Goal: Information Seeking & Learning: Learn about a topic

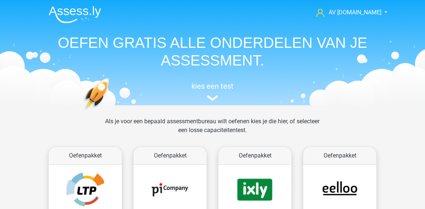
click at [131, 1] on nav "AV Assess.ly arvid.viaene.db@gmail.com Nederlands English" at bounding box center [212, 13] width 339 height 24
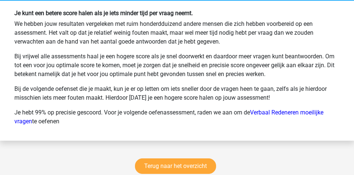
scroll to position [3180, 0]
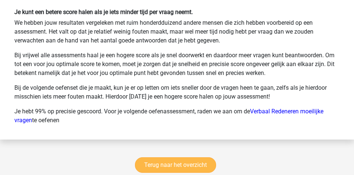
click at [190, 157] on link "Terug naar het overzicht" at bounding box center [175, 164] width 81 height 15
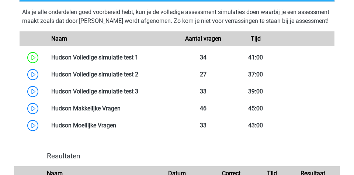
scroll to position [330, 0]
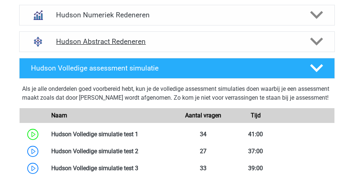
click at [189, 44] on h4 "Hudson Abstract Redeneren" at bounding box center [176, 41] width 241 height 8
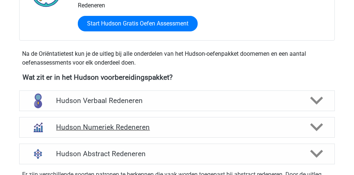
click at [182, 120] on div "Hudson Numeriek Redeneren" at bounding box center [176, 127] width 315 height 21
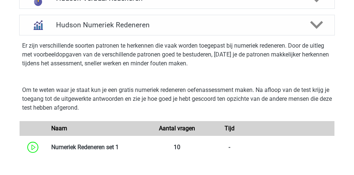
scroll to position [298, 0]
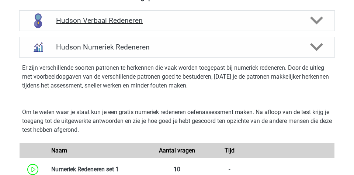
click at [176, 25] on div "Hudson Verbaal Redeneren" at bounding box center [176, 20] width 315 height 21
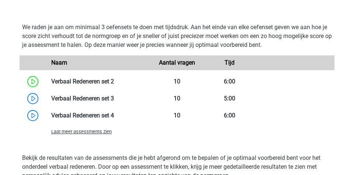
scroll to position [650, 0]
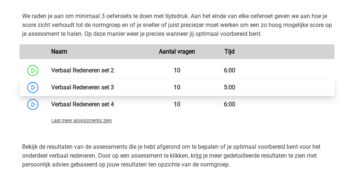
click at [114, 89] on link at bounding box center [114, 87] width 0 height 7
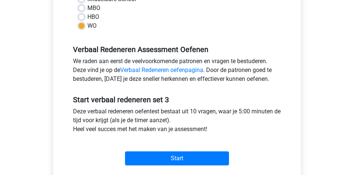
scroll to position [198, 0]
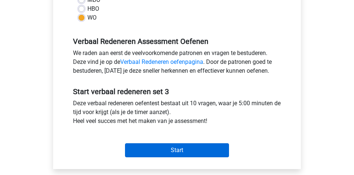
click at [212, 143] on input "Start" at bounding box center [177, 150] width 104 height 14
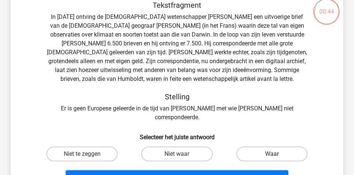
scroll to position [46, 0]
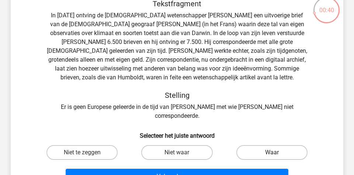
click at [254, 145] on label "Waar" at bounding box center [271, 152] width 71 height 15
click at [272, 152] on input "Waar" at bounding box center [274, 154] width 5 height 5
radio input "true"
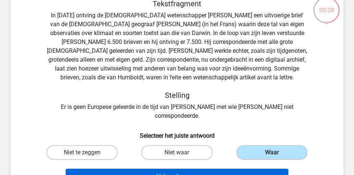
click at [221, 168] on button "Volgende vraag" at bounding box center [177, 175] width 223 height 15
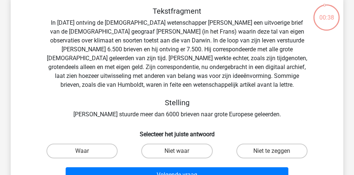
scroll to position [39, 0]
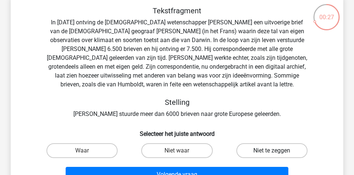
click at [268, 148] on label "Niet te zeggen" at bounding box center [271, 150] width 71 height 15
click at [272, 150] on input "Niet te zeggen" at bounding box center [274, 152] width 5 height 5
radio input "true"
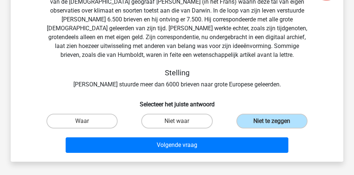
scroll to position [70, 0]
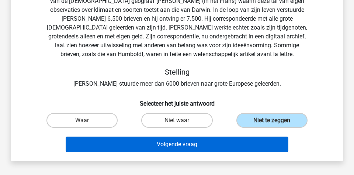
click at [231, 143] on button "Volgende vraag" at bounding box center [177, 143] width 223 height 15
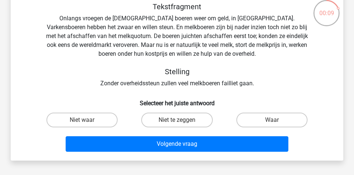
scroll to position [45, 0]
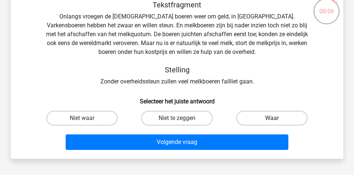
click at [245, 111] on label "Waar" at bounding box center [271, 118] width 71 height 15
click at [272, 118] on input "Waar" at bounding box center [274, 120] width 5 height 5
radio input "true"
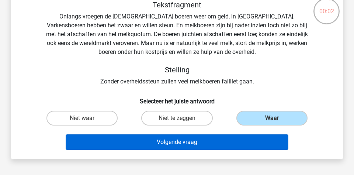
click at [218, 147] on button "Volgende vraag" at bounding box center [177, 141] width 223 height 15
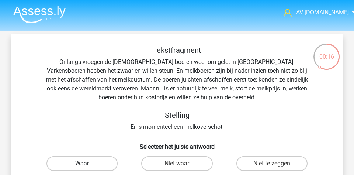
click at [104, 157] on label "Waar" at bounding box center [81, 163] width 71 height 15
click at [87, 163] on input "Waar" at bounding box center [84, 165] width 5 height 5
radio input "true"
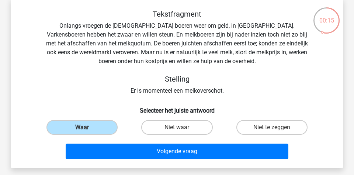
scroll to position [41, 0]
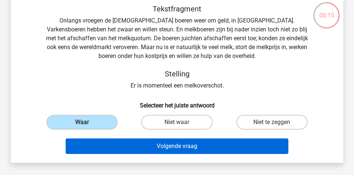
click at [174, 150] on button "Volgende vraag" at bounding box center [177, 145] width 223 height 15
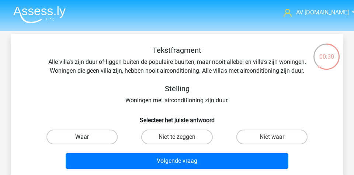
click at [96, 135] on label "Waar" at bounding box center [81, 136] width 71 height 15
click at [87, 137] on input "Waar" at bounding box center [84, 139] width 5 height 5
radio input "true"
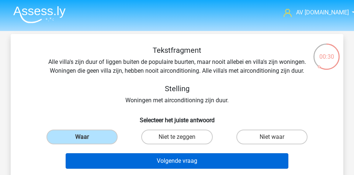
click at [116, 155] on button "Volgende vraag" at bounding box center [177, 160] width 223 height 15
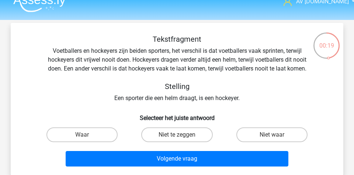
scroll to position [11, 0]
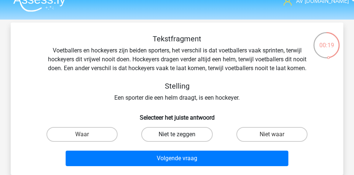
click at [189, 139] on label "Niet te zeggen" at bounding box center [176, 134] width 71 height 15
click at [182, 139] on input "Niet te zeggen" at bounding box center [179, 136] width 5 height 5
radio input "true"
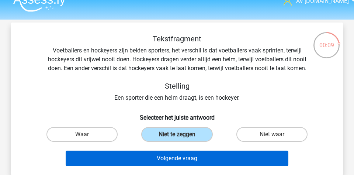
click at [202, 163] on button "Volgende vraag" at bounding box center [177, 157] width 223 height 15
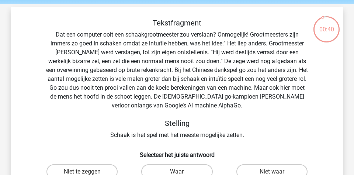
scroll to position [28, 0]
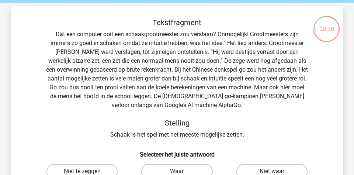
click at [254, 167] on label "Niet waar" at bounding box center [271, 171] width 71 height 15
click at [272, 171] on input "Niet waar" at bounding box center [274, 173] width 5 height 5
radio input "true"
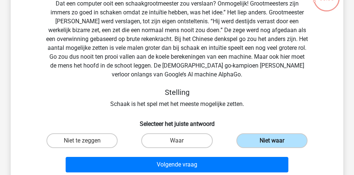
scroll to position [74, 0]
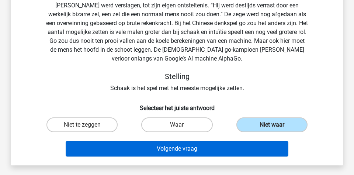
click at [218, 147] on button "Volgende vraag" at bounding box center [177, 148] width 223 height 15
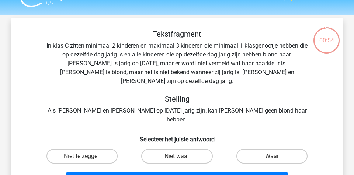
scroll to position [18, 0]
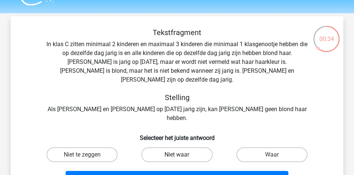
click at [177, 147] on label "Niet waar" at bounding box center [176, 154] width 71 height 15
click at [177, 154] on input "Niet waar" at bounding box center [179, 156] width 5 height 5
radio input "true"
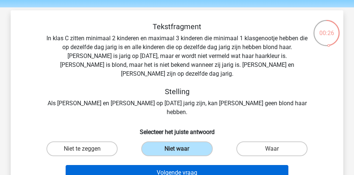
scroll to position [24, 0]
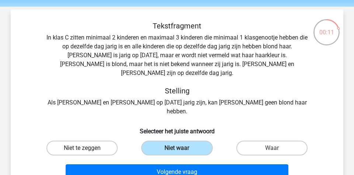
click at [103, 140] on label "Niet te zeggen" at bounding box center [81, 147] width 71 height 15
click at [87, 148] on input "Niet te zeggen" at bounding box center [84, 150] width 5 height 5
radio input "true"
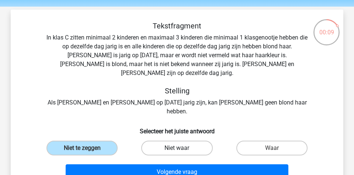
click at [164, 140] on label "Niet waar" at bounding box center [176, 147] width 71 height 15
click at [177, 148] on input "Niet waar" at bounding box center [179, 150] width 5 height 5
radio input "true"
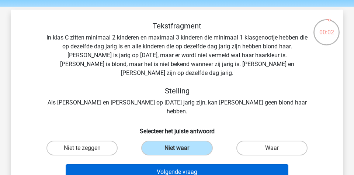
click at [210, 164] on button "Volgende vraag" at bounding box center [177, 171] width 223 height 15
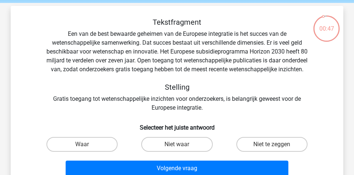
scroll to position [29, 0]
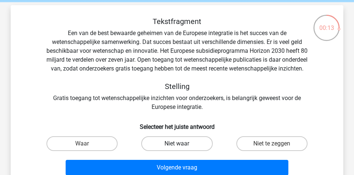
click at [190, 151] on label "Niet waar" at bounding box center [176, 143] width 71 height 15
click at [182, 148] on input "Niet waar" at bounding box center [179, 145] width 5 height 5
radio input "true"
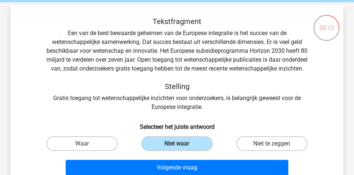
scroll to position [46, 0]
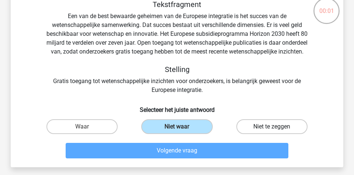
click at [259, 134] on label "Niet te zeggen" at bounding box center [271, 126] width 71 height 15
click at [272, 131] on input "Niet te zeggen" at bounding box center [274, 128] width 5 height 5
radio input "true"
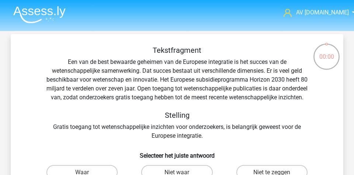
scroll to position [46, 0]
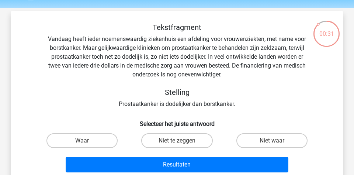
scroll to position [23, 0]
click at [226, 118] on h6 "Selecteer het juiste antwoord" at bounding box center [176, 120] width 309 height 13
click at [107, 146] on label "Waar" at bounding box center [81, 140] width 71 height 15
click at [87, 145] on input "Waar" at bounding box center [84, 142] width 5 height 5
radio input "true"
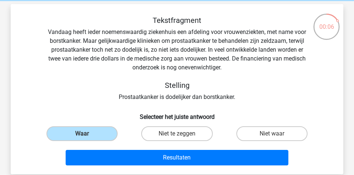
scroll to position [31, 0]
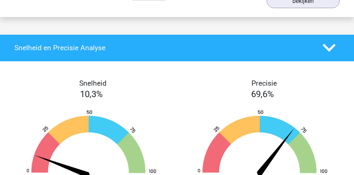
scroll to position [676, 0]
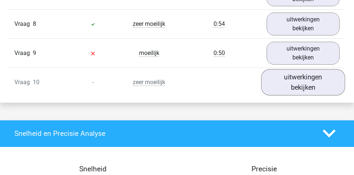
click at [283, 88] on link "uitwerkingen bekijken" at bounding box center [303, 82] width 84 height 26
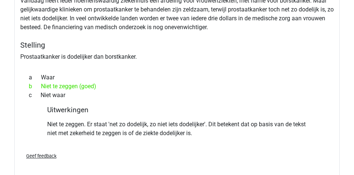
scroll to position [800, 0]
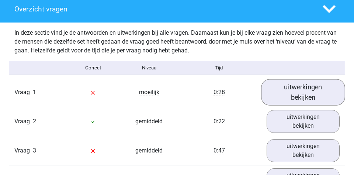
click at [290, 96] on link "uitwerkingen bekijken" at bounding box center [303, 92] width 84 height 26
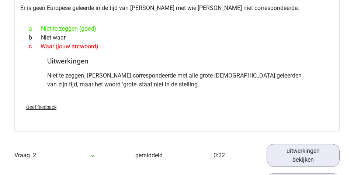
scroll to position [614, 0]
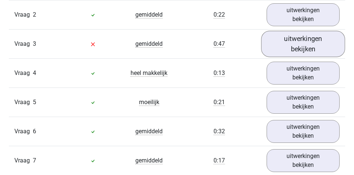
click at [290, 50] on link "uitwerkingen bekijken" at bounding box center [303, 44] width 84 height 26
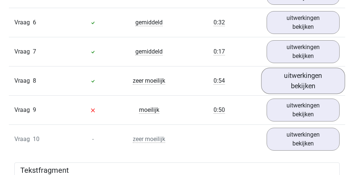
scroll to position [1102, 0]
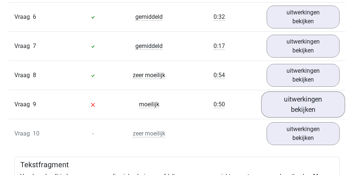
click at [287, 109] on link "uitwerkingen bekijken" at bounding box center [303, 104] width 84 height 26
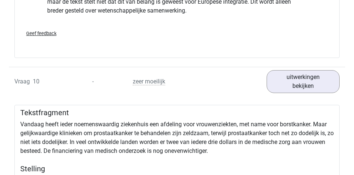
scroll to position [1408, 0]
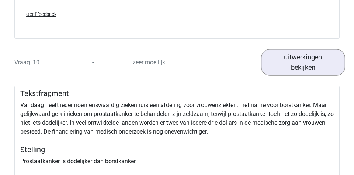
click at [285, 67] on link "uitwerkingen bekijken" at bounding box center [303, 62] width 84 height 26
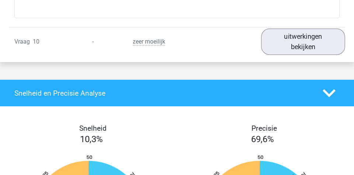
click at [291, 41] on link "uitwerkingen bekijken" at bounding box center [303, 42] width 84 height 26
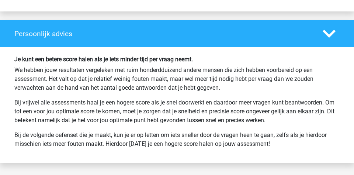
scroll to position [1976, 0]
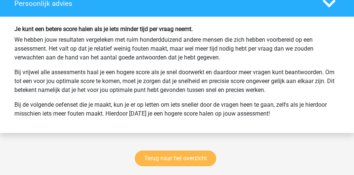
click at [195, 158] on link "Terug naar het overzicht" at bounding box center [175, 157] width 81 height 15
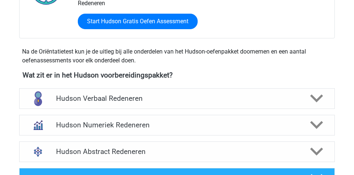
scroll to position [215, 0]
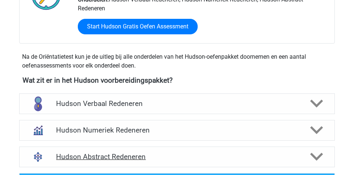
click at [153, 156] on h4 "Hudson Abstract Redeneren" at bounding box center [176, 156] width 241 height 8
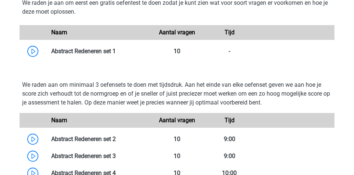
scroll to position [445, 0]
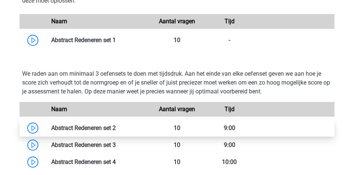
click at [116, 131] on link at bounding box center [116, 127] width 0 height 7
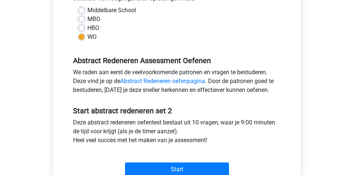
scroll to position [187, 0]
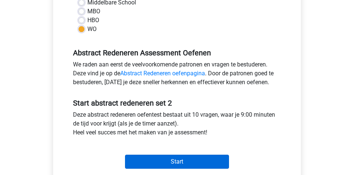
click at [206, 157] on input "Start" at bounding box center [177, 161] width 104 height 14
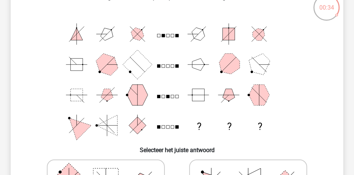
scroll to position [48, 0]
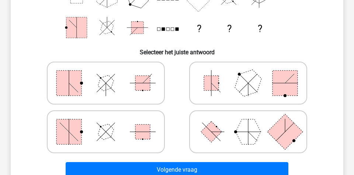
scroll to position [147, 0]
click at [220, 132] on rect at bounding box center [211, 131] width 21 height 21
click at [248, 122] on input "radio" at bounding box center [250, 120] width 5 height 5
radio input "true"
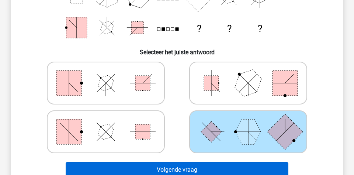
click at [203, 171] on button "Volgende vraag" at bounding box center [177, 169] width 223 height 15
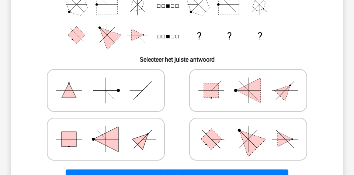
scroll to position [139, 0]
click at [218, 139] on rect at bounding box center [211, 139] width 21 height 21
click at [248, 130] on input "radio" at bounding box center [250, 127] width 5 height 5
radio input "true"
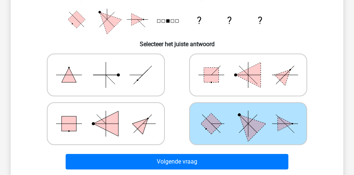
scroll to position [161, 0]
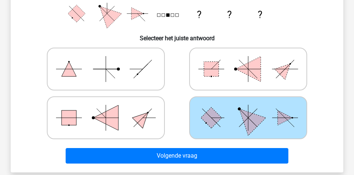
click at [213, 147] on div "Volgende vraag" at bounding box center [176, 154] width 309 height 24
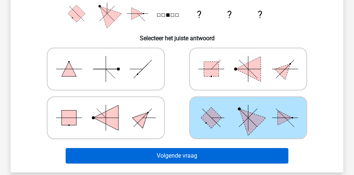
click at [208, 153] on button "Volgende vraag" at bounding box center [177, 155] width 223 height 15
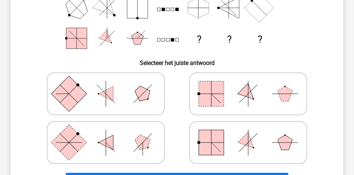
scroll to position [136, 0]
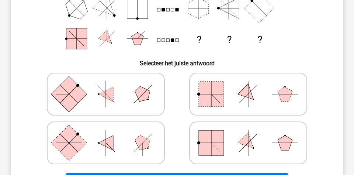
click at [209, 132] on rect at bounding box center [211, 142] width 25 height 25
click at [248, 132] on input "radio" at bounding box center [250, 131] width 5 height 5
radio input "true"
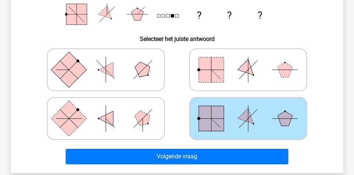
scroll to position [194, 0]
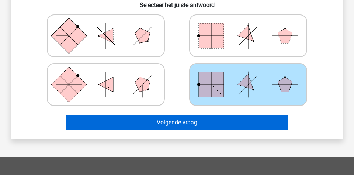
click at [203, 126] on button "Volgende vraag" at bounding box center [177, 122] width 223 height 15
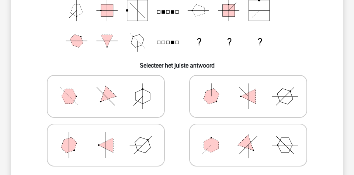
scroll to position [137, 0]
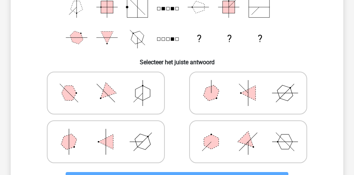
click at [142, 96] on polygon at bounding box center [142, 93] width 15 height 15
click at [111, 84] on input "radio" at bounding box center [108, 81] width 5 height 5
radio input "true"
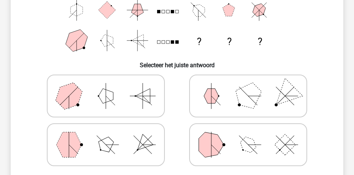
scroll to position [135, 0]
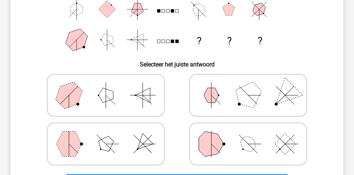
click at [100, 150] on icon at bounding box center [105, 143] width 111 height 37
click at [106, 135] on input "radio" at bounding box center [108, 132] width 5 height 5
radio input "true"
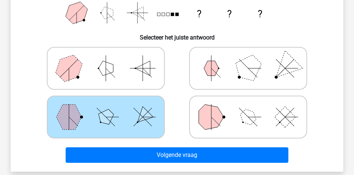
scroll to position [187, 0]
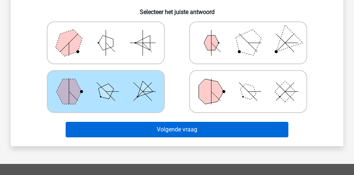
click at [213, 135] on button "Volgende vraag" at bounding box center [177, 129] width 223 height 15
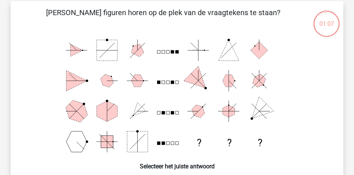
scroll to position [33, 0]
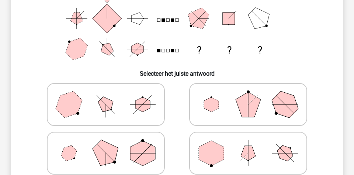
scroll to position [130, 0]
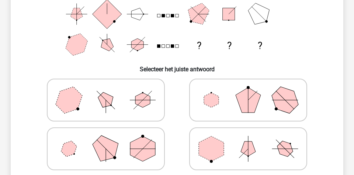
click at [128, 132] on icon at bounding box center [105, 148] width 111 height 37
click at [111, 135] on input "radio" at bounding box center [108, 137] width 5 height 5
radio input "true"
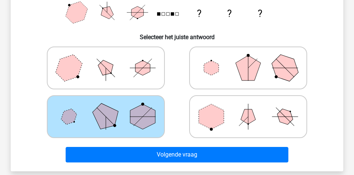
scroll to position [177, 0]
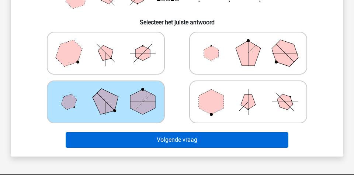
click at [148, 142] on button "Volgende vraag" at bounding box center [177, 139] width 223 height 15
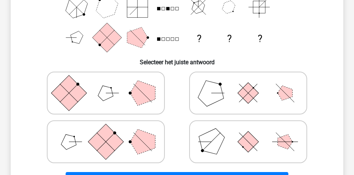
scroll to position [139, 0]
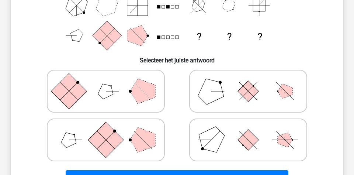
click at [150, 136] on polygon at bounding box center [142, 139] width 25 height 25
click at [111, 130] on input "radio" at bounding box center [108, 128] width 5 height 5
radio input "true"
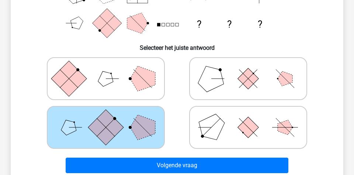
scroll to position [153, 0]
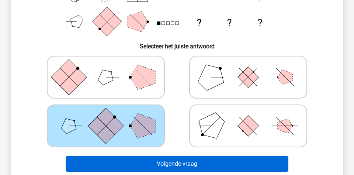
click at [186, 159] on button "Volgende vraag" at bounding box center [177, 163] width 223 height 15
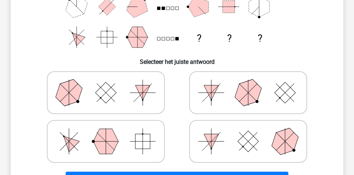
scroll to position [139, 0]
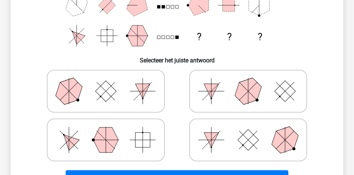
click at [136, 135] on rect at bounding box center [142, 139] width 15 height 15
click at [111, 130] on input "radio" at bounding box center [108, 128] width 5 height 5
radio input "true"
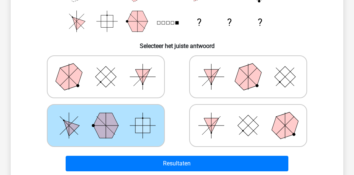
scroll to position [150, 0]
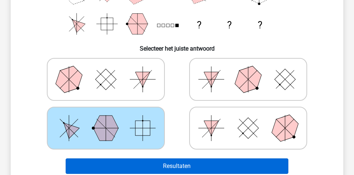
click at [164, 158] on button "Resultaten" at bounding box center [177, 165] width 223 height 15
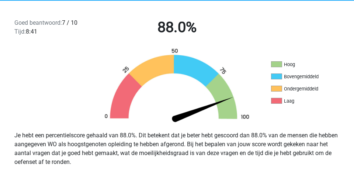
scroll to position [187, 0]
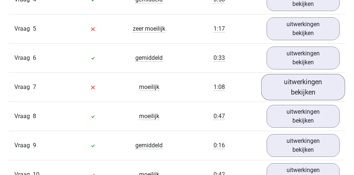
click at [291, 82] on link "uitwerkingen bekijken" at bounding box center [303, 87] width 84 height 26
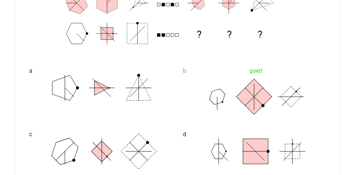
scroll to position [786, 0]
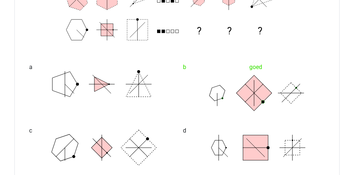
click at [213, 89] on polygon at bounding box center [216, 92] width 21 height 21
click at [242, 90] on rect at bounding box center [253, 92] width 35 height 35
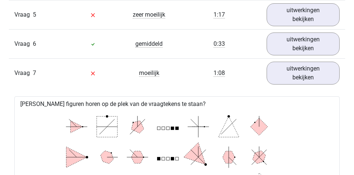
scroll to position [592, 0]
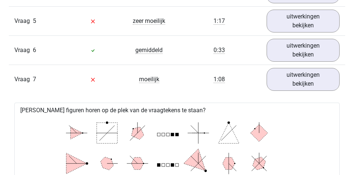
click at [282, 93] on div "Vraag 7 moeilijk 1:08 uitwerkingen bekijken" at bounding box center [177, 78] width 336 height 29
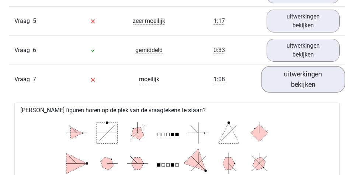
click at [269, 71] on link "uitwerkingen bekijken" at bounding box center [303, 79] width 84 height 26
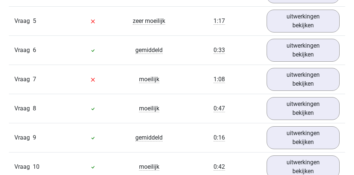
click at [280, 34] on div "Vraag 5 zeer moeilijk 1:17 uitwerkingen bekijken" at bounding box center [177, 20] width 336 height 29
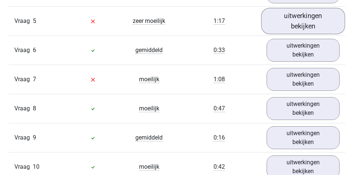
click at [280, 29] on link "uitwerkingen bekijken" at bounding box center [303, 21] width 84 height 26
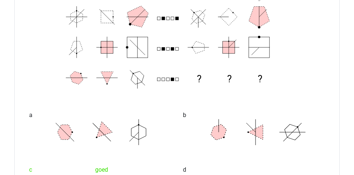
scroll to position [681, 0]
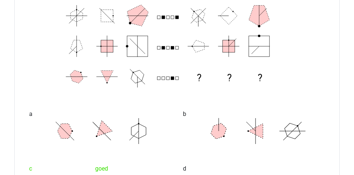
click at [118, 130] on icon at bounding box center [101, 130] width 111 height 37
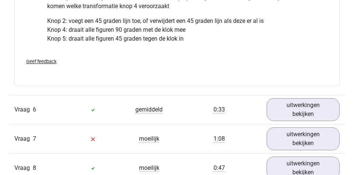
scroll to position [1029, 0]
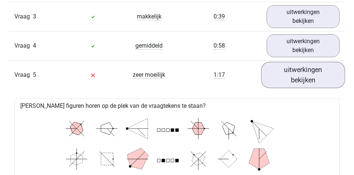
click at [287, 79] on link "uitwerkingen bekijken" at bounding box center [303, 75] width 84 height 26
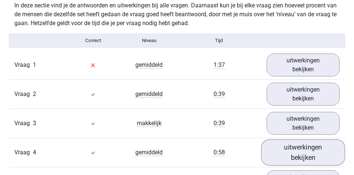
scroll to position [404, 0]
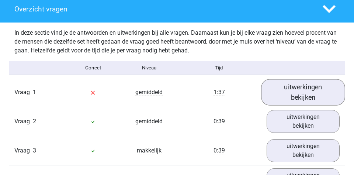
click at [285, 89] on link "uitwerkingen bekijken" at bounding box center [303, 92] width 84 height 26
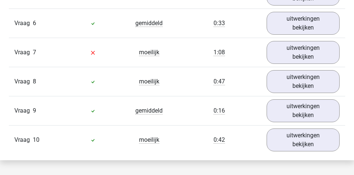
scroll to position [791, 0]
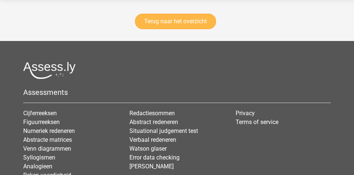
scroll to position [1208, 0]
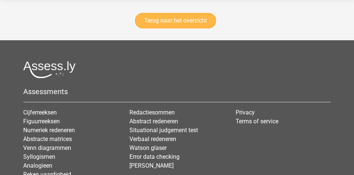
click at [162, 21] on link "Terug naar het overzicht" at bounding box center [175, 20] width 81 height 15
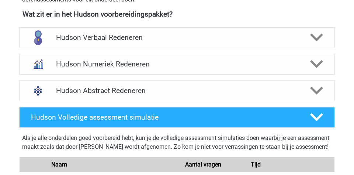
scroll to position [280, 0]
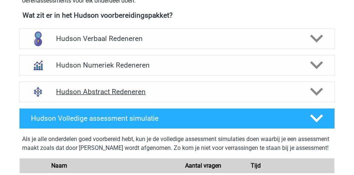
click at [151, 90] on h4 "Hudson Abstract Redeneren" at bounding box center [176, 91] width 241 height 8
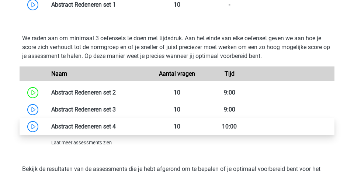
scroll to position [486, 0]
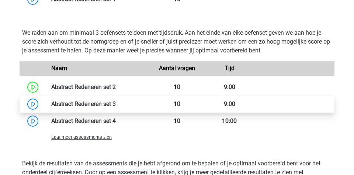
click at [116, 100] on link at bounding box center [116, 103] width 0 height 7
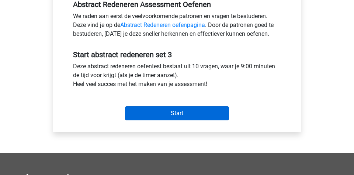
scroll to position [236, 0]
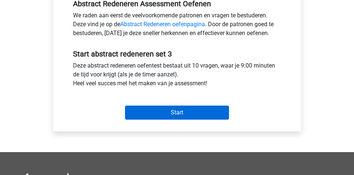
click at [198, 113] on input "Start" at bounding box center [177, 112] width 104 height 14
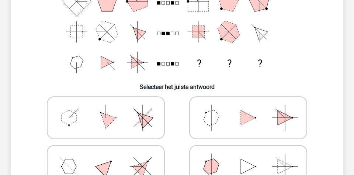
scroll to position [120, 0]
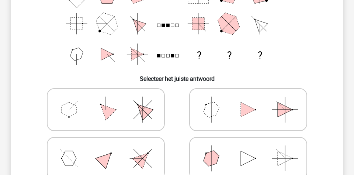
click at [69, 112] on polygon at bounding box center [69, 109] width 15 height 15
click at [106, 100] on input "radio" at bounding box center [108, 97] width 5 height 5
radio input "true"
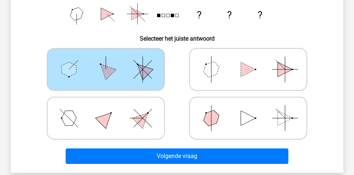
scroll to position [161, 0]
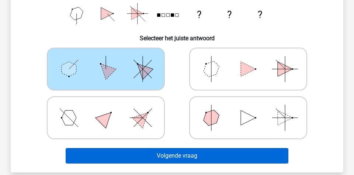
click at [140, 149] on button "Volgende vraag" at bounding box center [177, 155] width 223 height 15
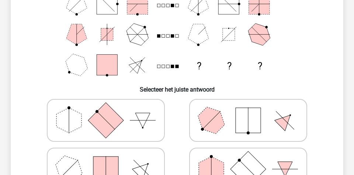
scroll to position [117, 0]
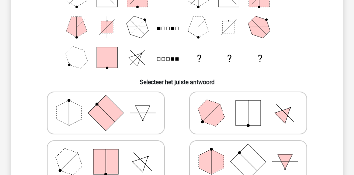
click at [77, 120] on polygon at bounding box center [68, 112] width 25 height 25
click at [106, 104] on input "radio" at bounding box center [108, 101] width 5 height 5
radio input "true"
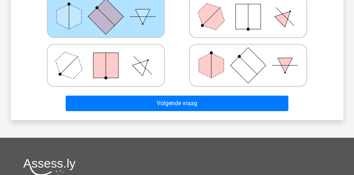
scroll to position [236, 0]
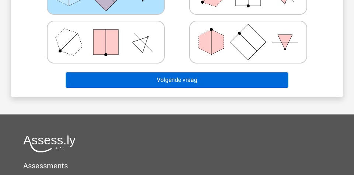
click at [171, 83] on button "Volgende vraag" at bounding box center [177, 79] width 223 height 15
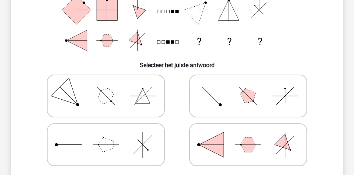
scroll to position [139, 0]
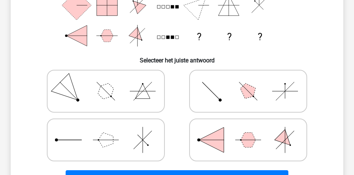
click at [145, 130] on icon at bounding box center [105, 139] width 111 height 37
click at [111, 130] on input "radio" at bounding box center [108, 128] width 5 height 5
radio input "true"
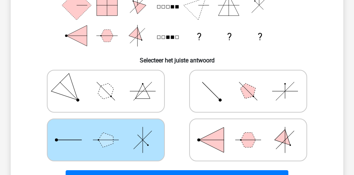
click at [216, 107] on icon at bounding box center [248, 91] width 111 height 37
click at [248, 82] on input "radio" at bounding box center [250, 79] width 5 height 5
radio input "true"
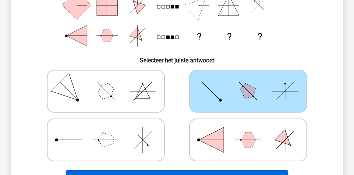
click at [180, 172] on button "Volgende vraag" at bounding box center [177, 177] width 223 height 15
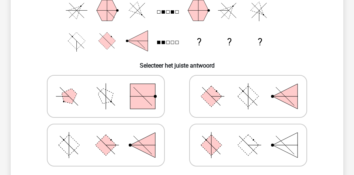
scroll to position [133, 0]
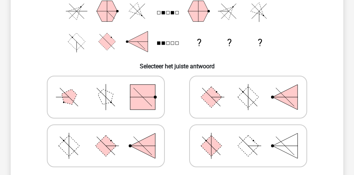
click at [237, 129] on icon at bounding box center [248, 145] width 111 height 37
click at [248, 132] on input "radio" at bounding box center [250, 134] width 5 height 5
radio input "true"
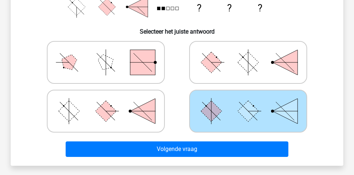
scroll to position [198, 0]
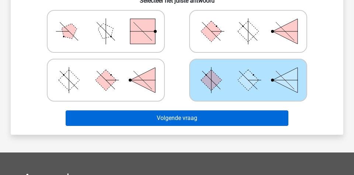
click at [247, 119] on button "Volgende vraag" at bounding box center [177, 117] width 223 height 15
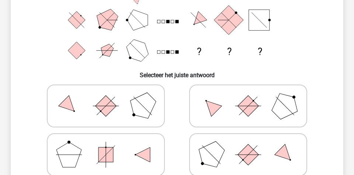
scroll to position [125, 0]
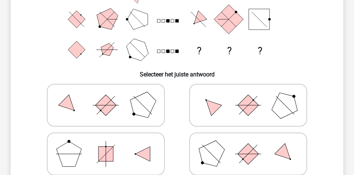
click at [206, 99] on icon at bounding box center [248, 105] width 111 height 37
click at [248, 96] on input "radio" at bounding box center [250, 93] width 5 height 5
radio input "true"
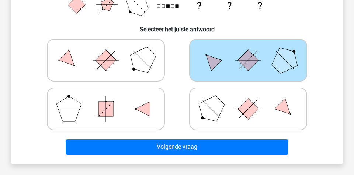
scroll to position [176, 0]
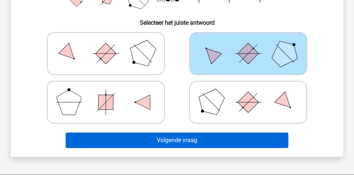
click at [253, 138] on button "Volgende vraag" at bounding box center [177, 139] width 223 height 15
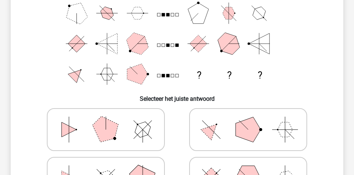
scroll to position [121, 0]
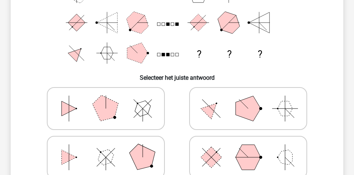
click at [85, 158] on icon at bounding box center [105, 157] width 111 height 37
click at [106, 148] on input "radio" at bounding box center [108, 145] width 5 height 5
radio input "true"
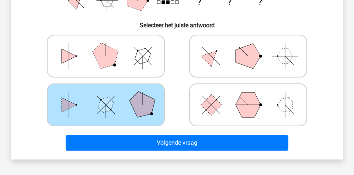
scroll to position [186, 0]
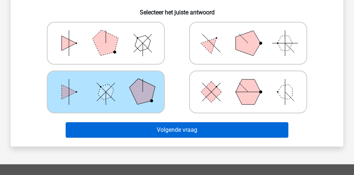
click at [174, 133] on button "Volgende vraag" at bounding box center [177, 129] width 223 height 15
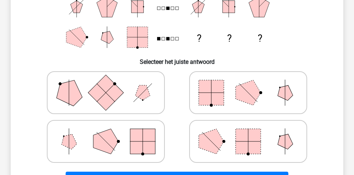
scroll to position [138, 0]
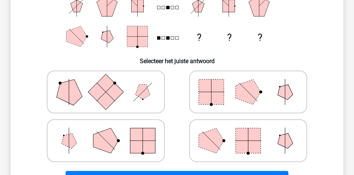
click at [294, 97] on icon at bounding box center [248, 91] width 111 height 37
click at [253, 83] on input "radio" at bounding box center [250, 80] width 5 height 5
radio input "true"
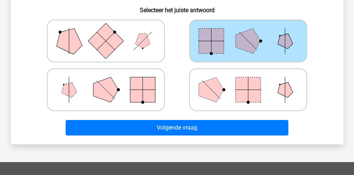
scroll to position [191, 0]
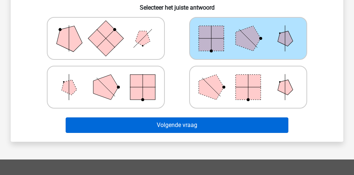
click at [238, 125] on button "Volgende vraag" at bounding box center [177, 124] width 223 height 15
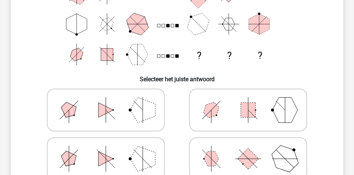
scroll to position [121, 0]
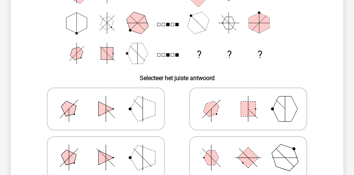
click at [201, 143] on icon at bounding box center [248, 157] width 111 height 37
click at [248, 143] on input "radio" at bounding box center [250, 145] width 5 height 5
radio input "true"
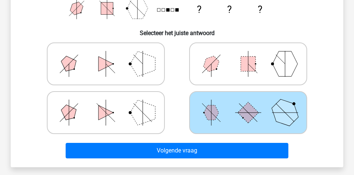
scroll to position [174, 0]
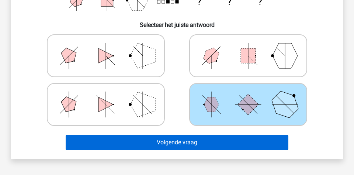
click at [201, 145] on button "Volgende vraag" at bounding box center [177, 142] width 223 height 15
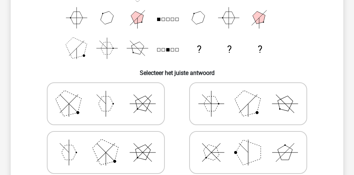
scroll to position [127, 0]
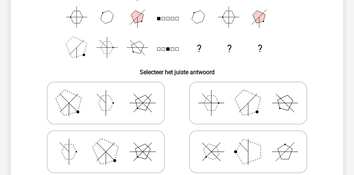
click at [132, 102] on icon at bounding box center [105, 102] width 111 height 37
click at [111, 94] on input "radio" at bounding box center [108, 91] width 5 height 5
radio input "true"
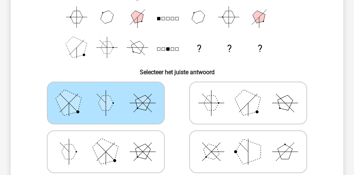
scroll to position [208, 0]
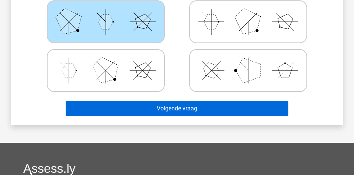
click at [164, 110] on button "Volgende vraag" at bounding box center [177, 108] width 223 height 15
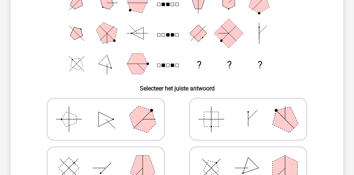
scroll to position [111, 0]
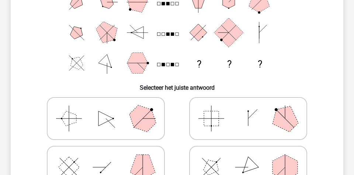
click at [223, 120] on icon at bounding box center [248, 118] width 111 height 37
click at [248, 109] on input "radio" at bounding box center [250, 106] width 5 height 5
radio input "true"
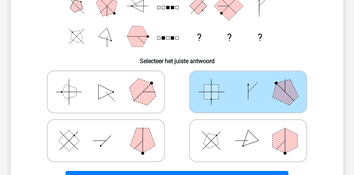
scroll to position [153, 0]
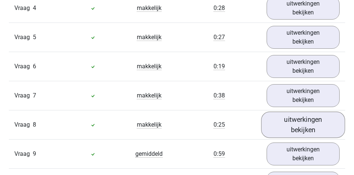
scroll to position [612, 0]
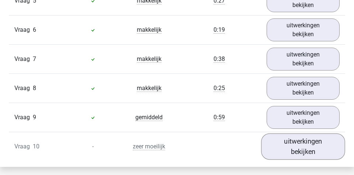
click at [299, 141] on link "uitwerkingen bekijken" at bounding box center [303, 146] width 84 height 26
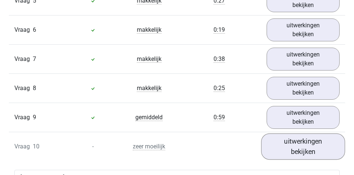
click at [295, 148] on link "uitwerkingen bekijken" at bounding box center [303, 146] width 84 height 26
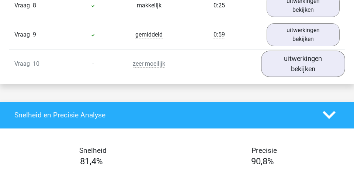
click at [284, 63] on link "uitwerkingen bekijken" at bounding box center [303, 63] width 84 height 26
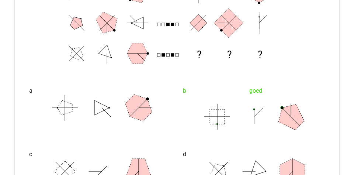
scroll to position [889, 0]
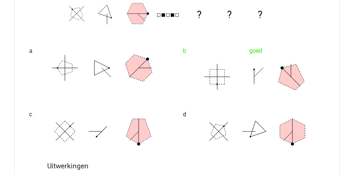
click at [235, 86] on icon at bounding box center [254, 76] width 111 height 37
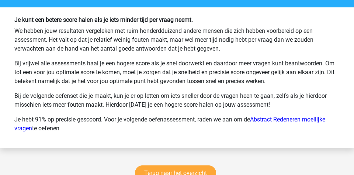
scroll to position [1540, 0]
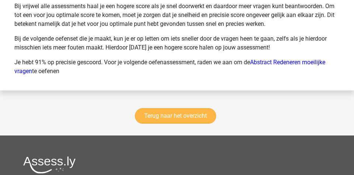
click at [198, 109] on link "Terug naar het overzicht" at bounding box center [175, 115] width 81 height 15
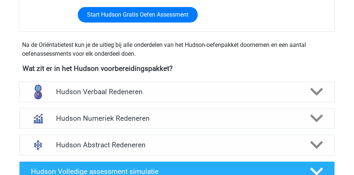
scroll to position [248, 0]
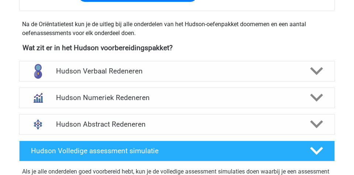
click at [162, 85] on div "Hudson Numeriek Redeneren Er zijn verschillende soorten patronen te herkennen d…" at bounding box center [177, 97] width 344 height 27
click at [160, 90] on div "Hudson Numeriek Redeneren" at bounding box center [176, 97] width 315 height 21
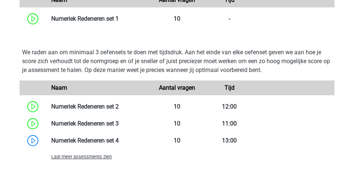
scroll to position [462, 0]
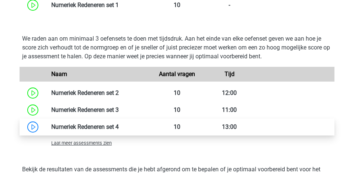
click at [119, 123] on link at bounding box center [119, 126] width 0 height 7
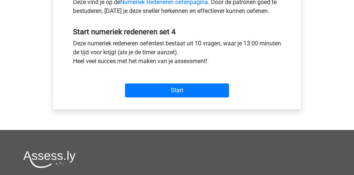
scroll to position [285, 0]
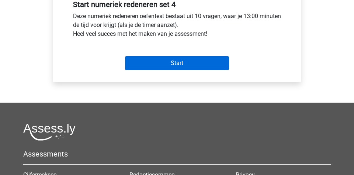
click at [171, 67] on input "Start" at bounding box center [177, 63] width 104 height 14
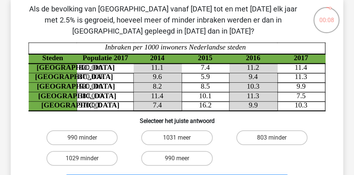
scroll to position [36, 0]
click at [173, 135] on label "1031 meer" at bounding box center [176, 137] width 71 height 15
click at [177, 137] on input "1031 meer" at bounding box center [179, 139] width 5 height 5
radio input "true"
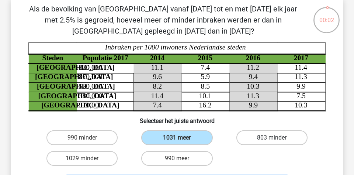
scroll to position [71, 0]
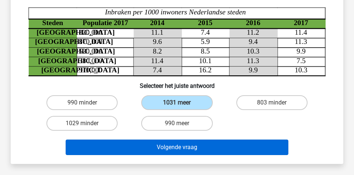
click at [245, 143] on button "Volgende vraag" at bounding box center [177, 146] width 223 height 15
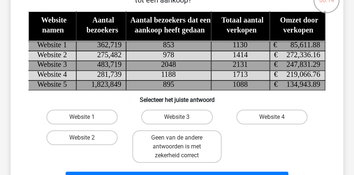
scroll to position [75, 0]
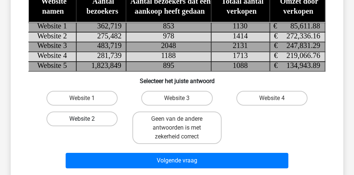
click at [93, 117] on label "Website 2" at bounding box center [81, 118] width 71 height 15
click at [87, 119] on input "Website 2" at bounding box center [84, 121] width 5 height 5
radio input "true"
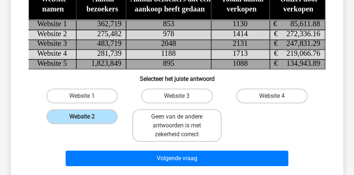
scroll to position [77, 0]
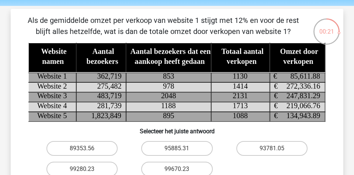
scroll to position [26, 0]
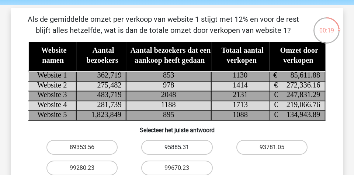
click at [170, 143] on label "95885.31" at bounding box center [176, 147] width 71 height 15
click at [177, 147] on input "95885.31" at bounding box center [179, 149] width 5 height 5
radio input "true"
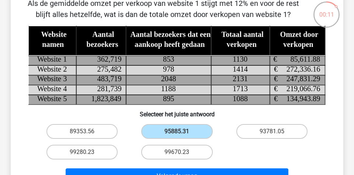
scroll to position [42, 0]
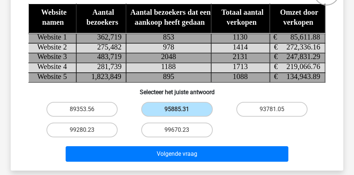
click at [230, 161] on div "Volgende vraag" at bounding box center [177, 155] width 285 height 18
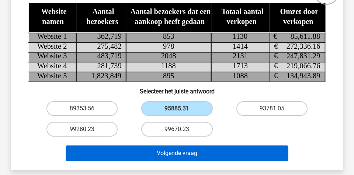
click at [230, 157] on button "Volgende vraag" at bounding box center [177, 152] width 223 height 15
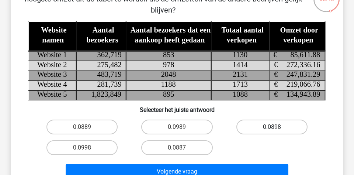
scroll to position [78, 0]
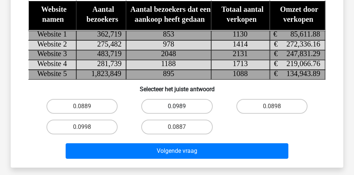
click at [164, 108] on label "0.0989" at bounding box center [176, 106] width 71 height 15
click at [177, 108] on input "0.0989" at bounding box center [179, 108] width 5 height 5
radio input "true"
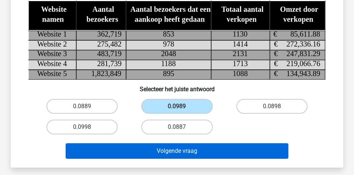
click at [226, 149] on button "Volgende vraag" at bounding box center [177, 150] width 223 height 15
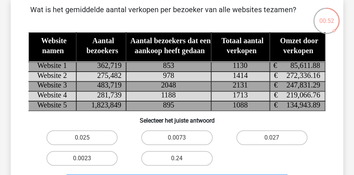
scroll to position [36, 0]
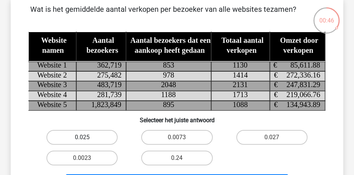
click at [98, 135] on label "0.025" at bounding box center [81, 137] width 71 height 15
click at [87, 137] on input "0.025" at bounding box center [84, 139] width 5 height 5
radio input "true"
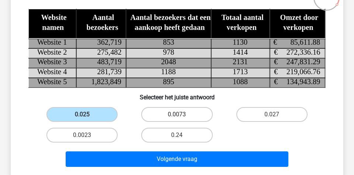
scroll to position [62, 0]
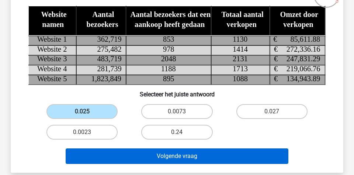
click at [189, 148] on button "Volgende vraag" at bounding box center [177, 155] width 223 height 15
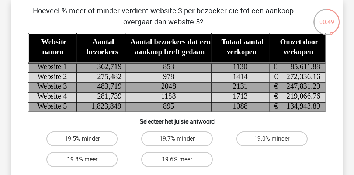
scroll to position [36, 0]
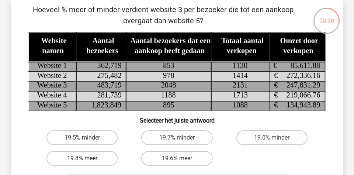
click at [103, 158] on label "19.8% meer" at bounding box center [81, 158] width 71 height 15
click at [87, 158] on input "19.8% meer" at bounding box center [84, 160] width 5 height 5
radio input "true"
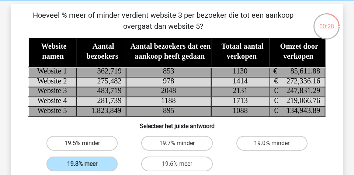
scroll to position [29, 0]
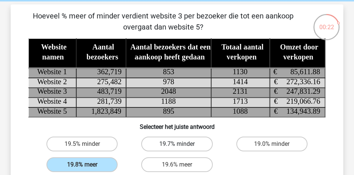
click at [165, 142] on label "19.7% minder" at bounding box center [176, 143] width 71 height 15
click at [177, 144] on input "19.7% minder" at bounding box center [179, 146] width 5 height 5
radio input "true"
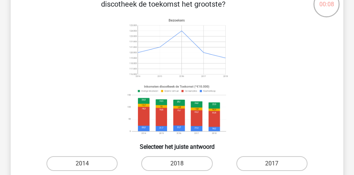
scroll to position [70, 0]
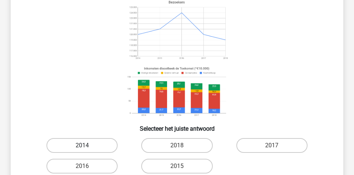
click at [104, 147] on label "2014" at bounding box center [81, 145] width 71 height 15
click at [87, 147] on input "2014" at bounding box center [84, 147] width 5 height 5
radio input "true"
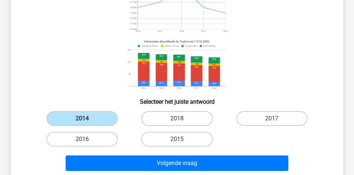
scroll to position [118, 0]
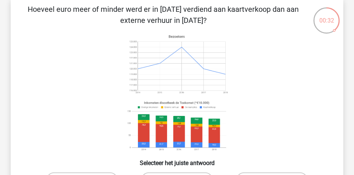
scroll to position [83, 0]
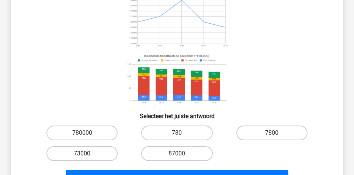
click at [92, 153] on label "73000" at bounding box center [81, 153] width 71 height 15
click at [87, 153] on input "73000" at bounding box center [84, 155] width 5 height 5
radio input "true"
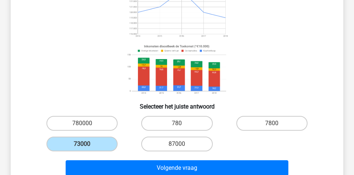
scroll to position [101, 0]
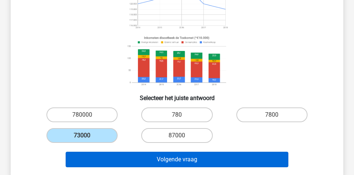
click at [200, 160] on button "Volgende vraag" at bounding box center [177, 158] width 223 height 15
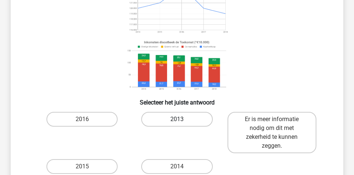
scroll to position [123, 0]
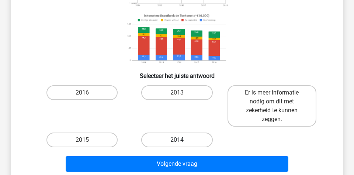
click at [176, 140] on label "2014" at bounding box center [176, 139] width 71 height 15
click at [177, 140] on input "2014" at bounding box center [179, 142] width 5 height 5
radio input "true"
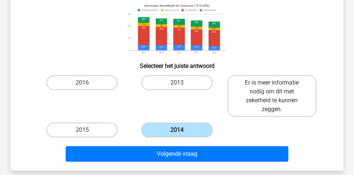
scroll to position [155, 0]
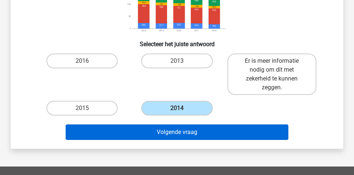
click at [203, 136] on button "Volgende vraag" at bounding box center [177, 131] width 223 height 15
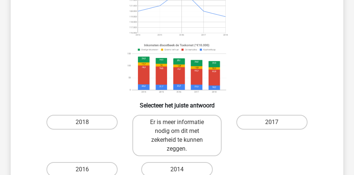
scroll to position [96, 0]
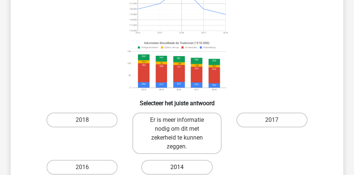
click at [151, 166] on label "2014" at bounding box center [176, 167] width 71 height 15
click at [177, 167] on input "2014" at bounding box center [179, 169] width 5 height 5
radio input "true"
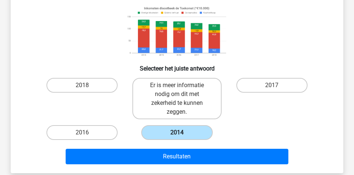
scroll to position [146, 0]
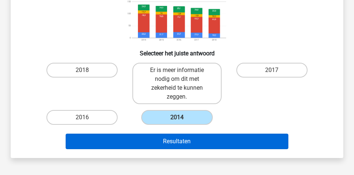
click at [210, 143] on button "Resultaten" at bounding box center [177, 140] width 223 height 15
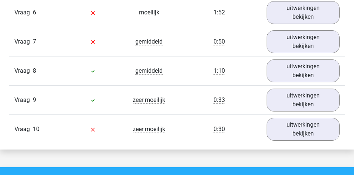
scroll to position [636, 0]
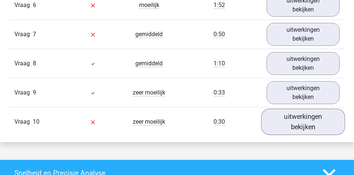
click at [289, 123] on link "uitwerkingen bekijken" at bounding box center [303, 121] width 84 height 26
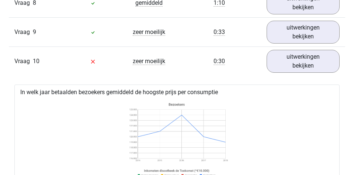
scroll to position [665, 0]
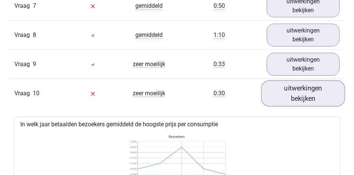
click at [297, 100] on link "uitwerkingen bekijken" at bounding box center [303, 93] width 84 height 26
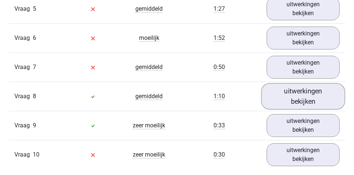
scroll to position [596, 0]
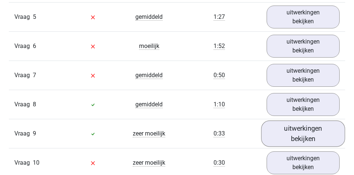
click at [278, 128] on link "uitwerkingen bekijken" at bounding box center [303, 133] width 84 height 26
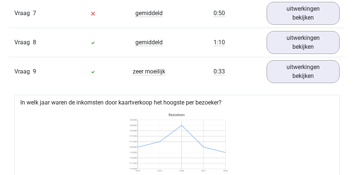
scroll to position [654, 0]
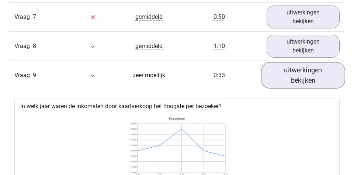
click at [288, 75] on link "uitwerkingen bekijken" at bounding box center [303, 75] width 84 height 26
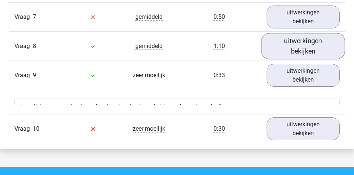
click at [296, 47] on link "uitwerkingen bekijken" at bounding box center [303, 46] width 84 height 26
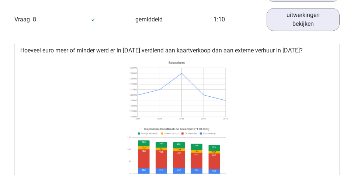
scroll to position [601, 0]
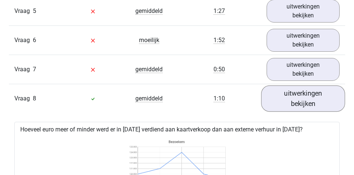
click at [286, 104] on link "uitwerkingen bekijken" at bounding box center [303, 98] width 84 height 26
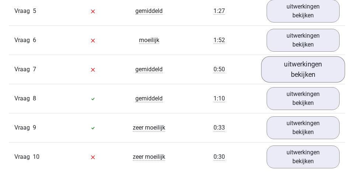
click at [286, 73] on link "uitwerkingen bekijken" at bounding box center [303, 69] width 84 height 26
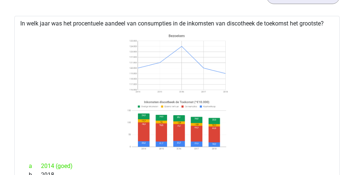
scroll to position [636, 0]
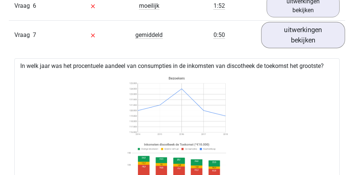
click at [291, 39] on link "uitwerkingen bekijken" at bounding box center [303, 35] width 84 height 26
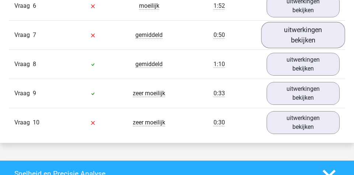
click at [291, 39] on link "uitwerkingen bekijken" at bounding box center [303, 35] width 84 height 26
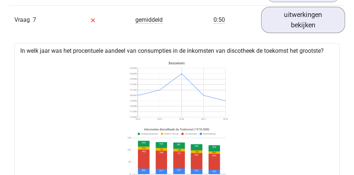
scroll to position [641, 0]
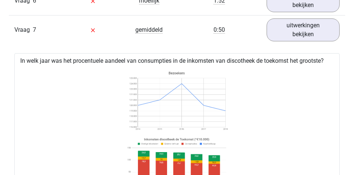
click at [284, 42] on div "Vraag 7 gemiddeld 0:50 uitwerkingen bekijken" at bounding box center [177, 29] width 336 height 29
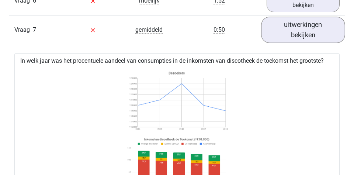
click at [284, 36] on link "uitwerkingen bekijken" at bounding box center [303, 30] width 84 height 26
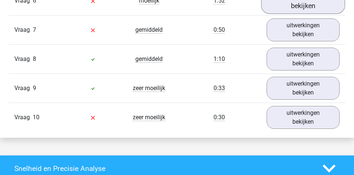
click at [285, 8] on link "uitwerkingen bekijken" at bounding box center [303, 0] width 84 height 26
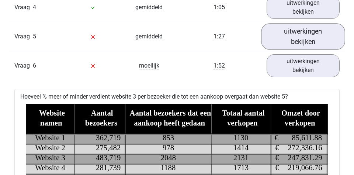
scroll to position [571, 0]
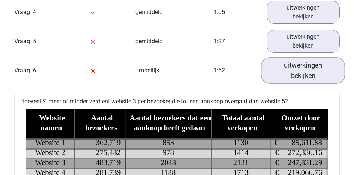
click at [273, 82] on link "uitwerkingen bekijken" at bounding box center [303, 70] width 84 height 26
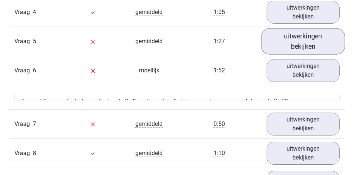
click at [281, 32] on link "uitwerkingen bekijken" at bounding box center [303, 41] width 84 height 26
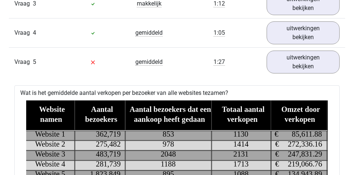
scroll to position [538, 0]
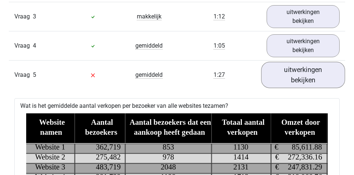
click at [275, 70] on link "uitwerkingen bekijken" at bounding box center [303, 75] width 84 height 26
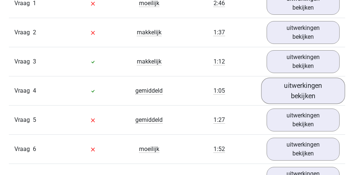
scroll to position [476, 0]
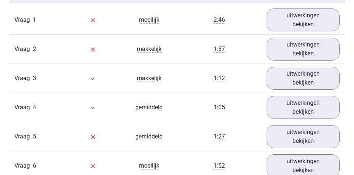
click at [278, 38] on div "Vraag 2 makkelijk 1:37 uitwerkingen bekijken" at bounding box center [177, 48] width 336 height 29
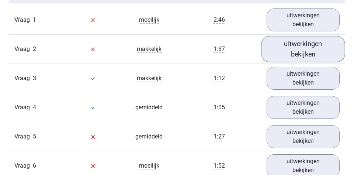
click at [278, 43] on link "uitwerkingen bekijken" at bounding box center [303, 49] width 84 height 26
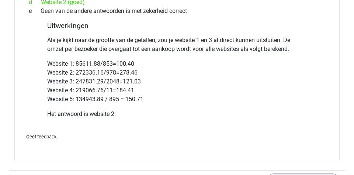
scroll to position [465, 0]
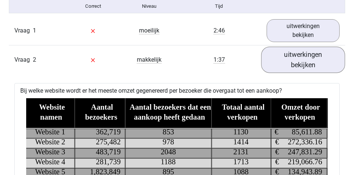
click at [283, 61] on link "uitwerkingen bekijken" at bounding box center [303, 59] width 84 height 26
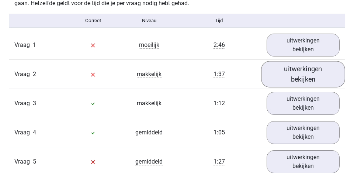
scroll to position [442, 0]
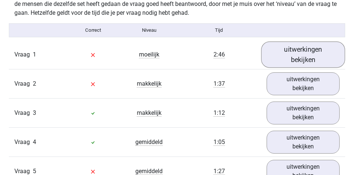
click at [283, 62] on link "uitwerkingen bekijken" at bounding box center [303, 54] width 84 height 26
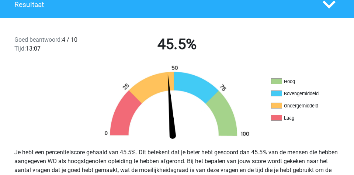
scroll to position [145, 0]
